Goal: Task Accomplishment & Management: Manage account settings

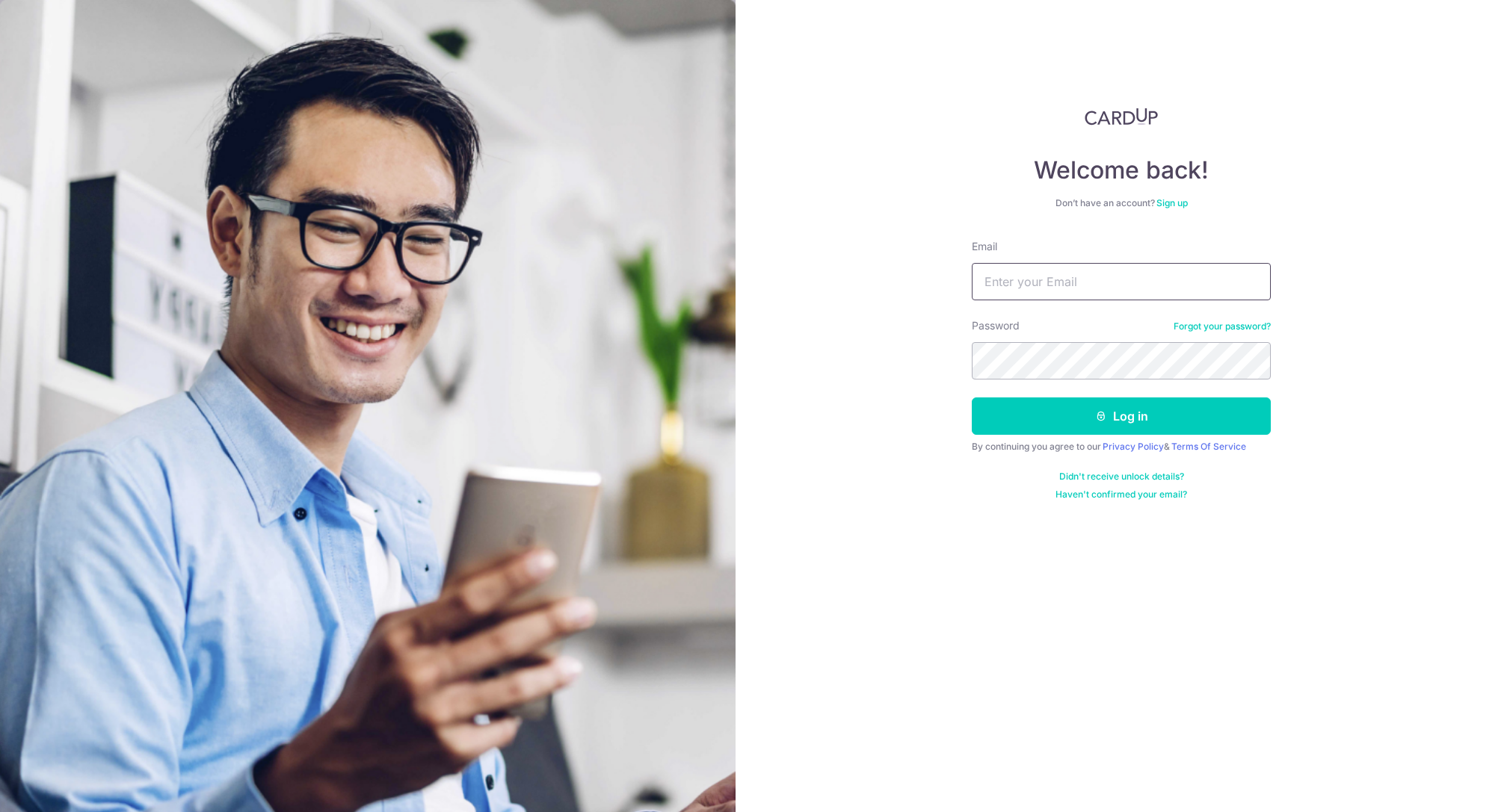
click at [1054, 282] on input "Email" at bounding box center [1121, 282] width 299 height 38
type input "[EMAIL_ADDRESS][DOMAIN_NAME]"
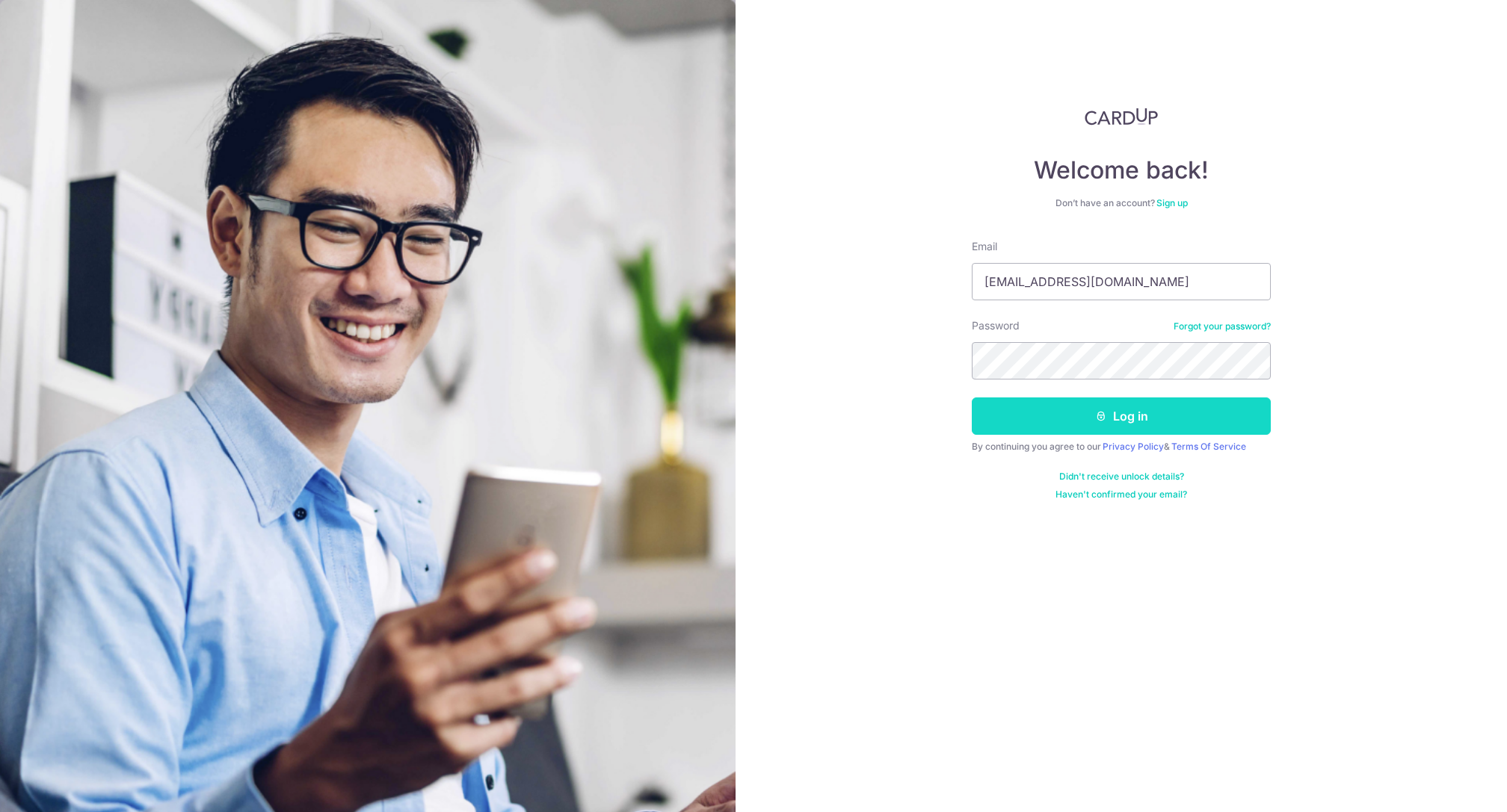
click at [1177, 418] on button "Log in" at bounding box center [1121, 416] width 299 height 38
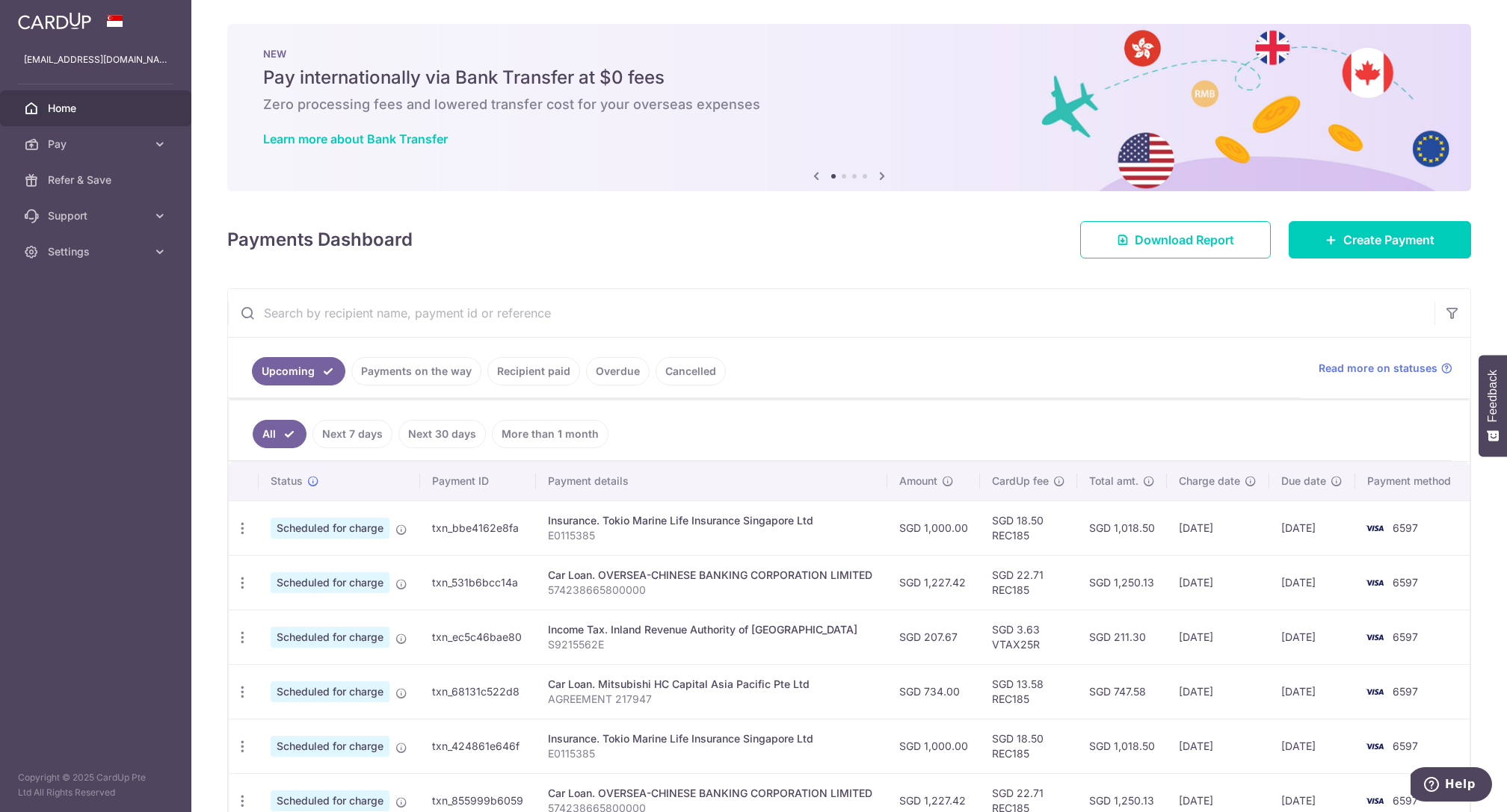
click at [525, 371] on link "Recipient paid" at bounding box center [534, 372] width 93 height 29
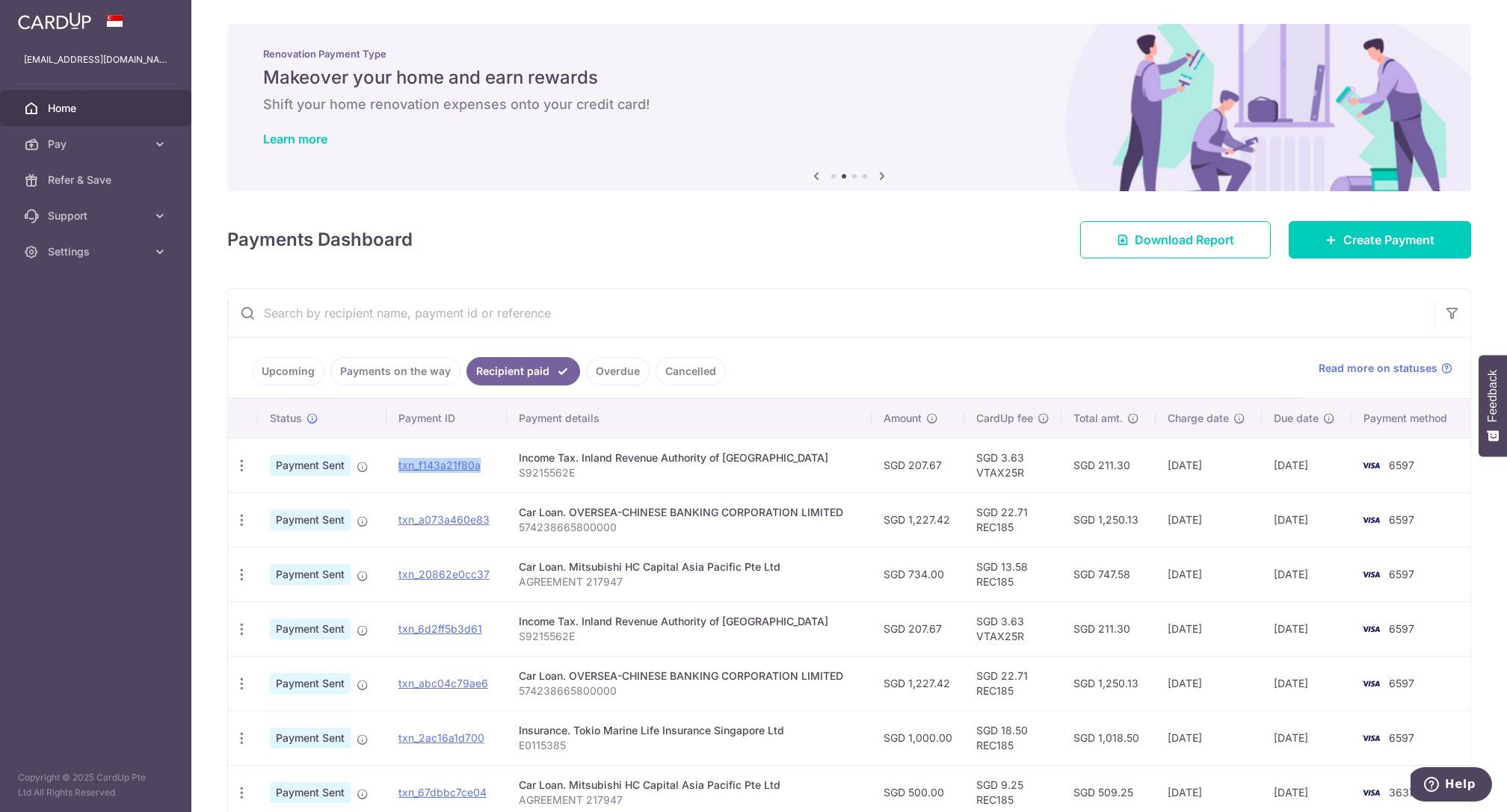
drag, startPoint x: 391, startPoint y: 460, endPoint x: 481, endPoint y: 463, distance: 90.0
click at [481, 463] on td "txn_f143a21f80a Download Payment Receipt" at bounding box center [447, 465] width 120 height 55
copy link "txn_f143a21f80a"
